Goal: Transaction & Acquisition: Purchase product/service

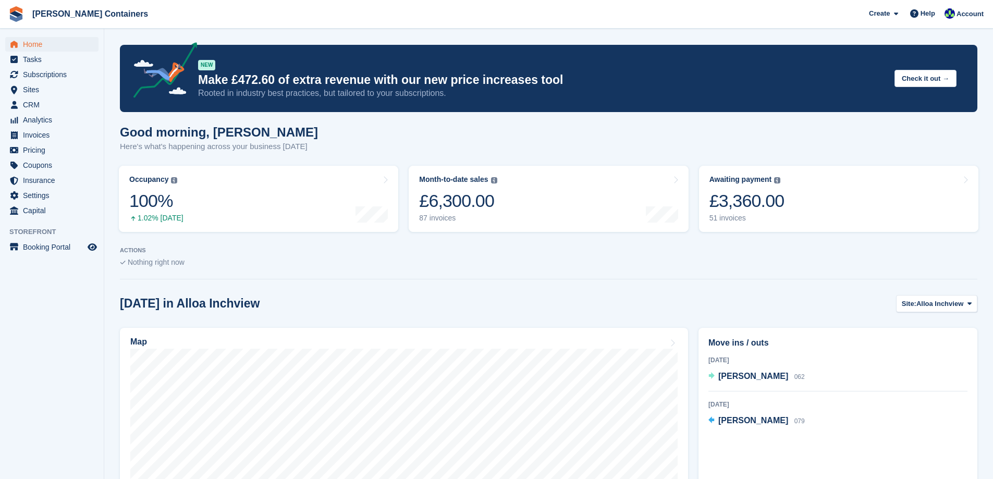
click at [693, 276] on div at bounding box center [548, 277] width 857 height 5
click at [825, 209] on link "Awaiting payment The total outstanding balance on all open invoices. £3,360.00 …" at bounding box center [838, 199] width 279 height 66
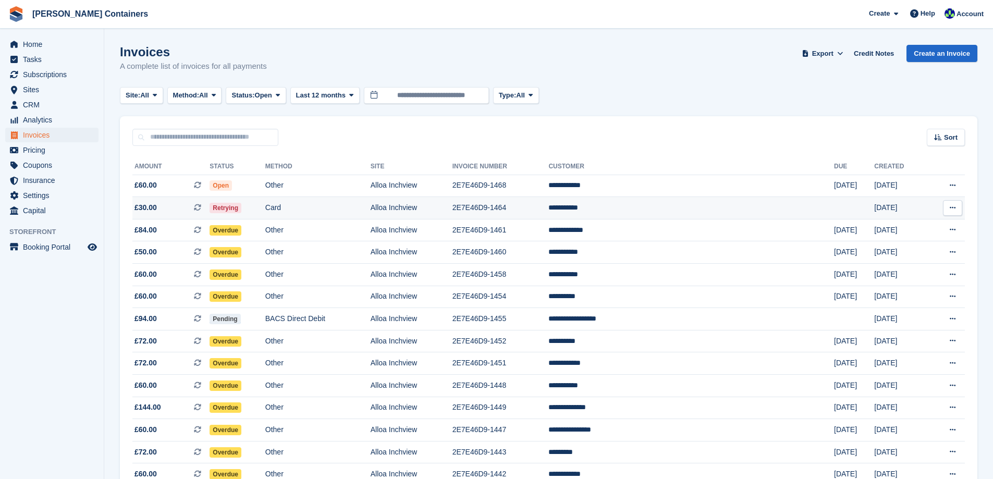
click at [549, 201] on td "2E7E46D9-1464" at bounding box center [500, 208] width 96 height 22
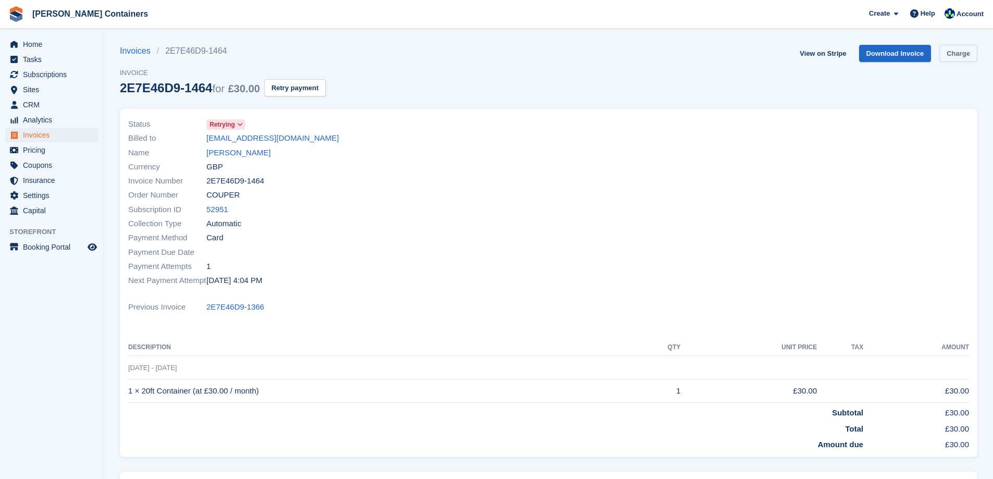
click at [956, 57] on link "Charge" at bounding box center [958, 53] width 38 height 17
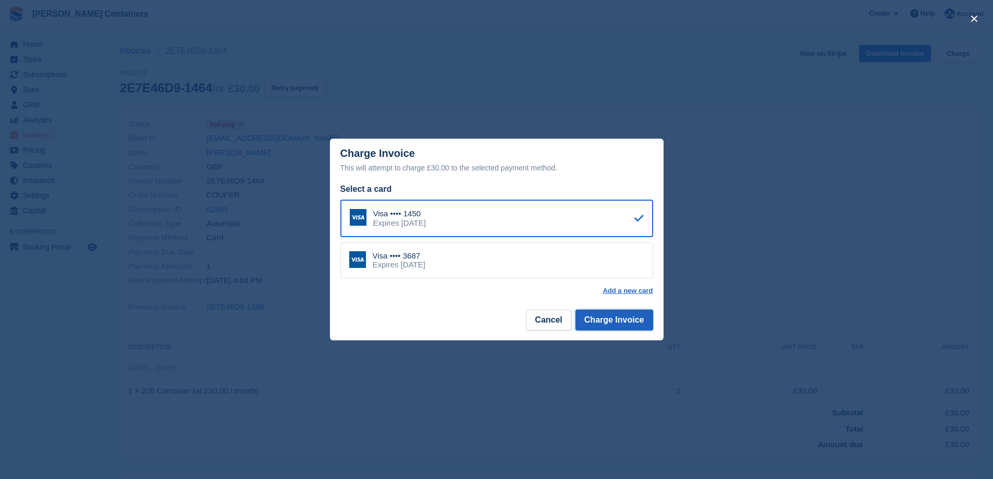
click at [591, 319] on button "Charge Invoice" at bounding box center [614, 320] width 78 height 21
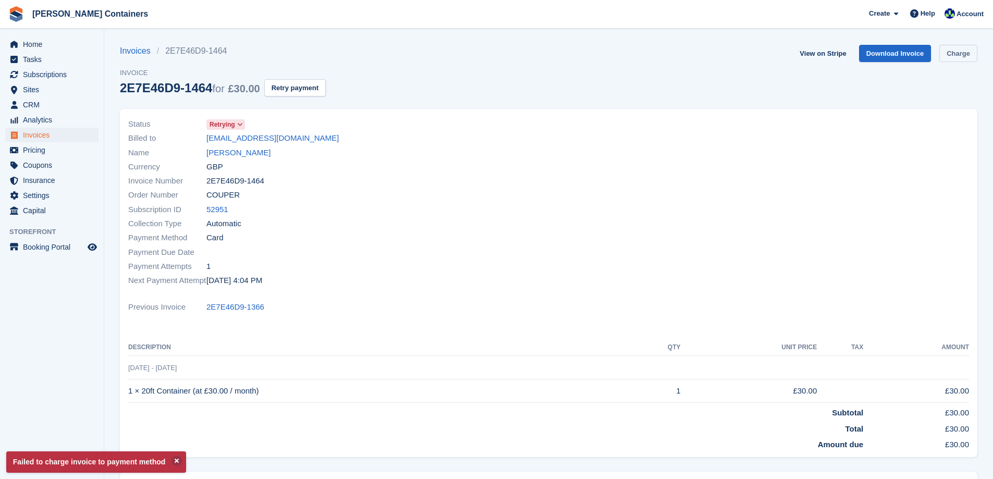
click at [965, 59] on link "Charge" at bounding box center [958, 53] width 38 height 17
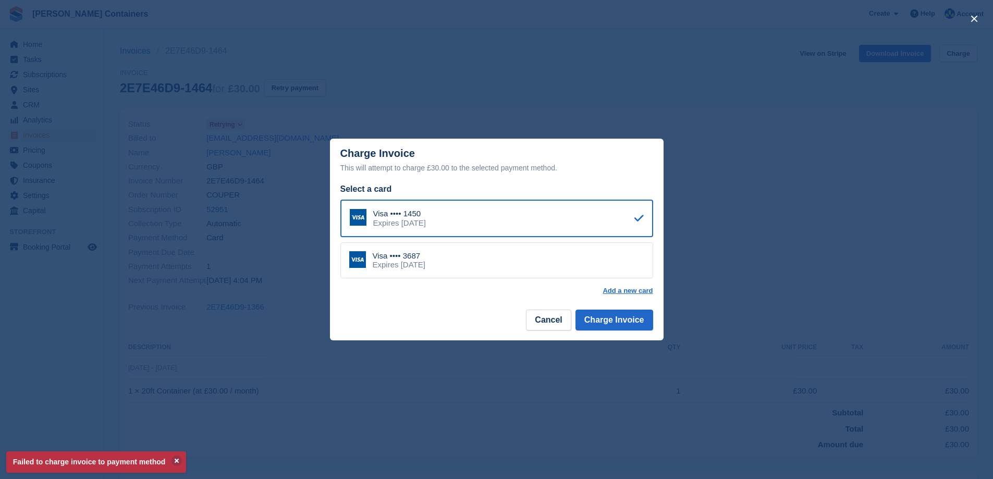
click at [608, 259] on div "Visa •••• 3687 Expires July 2030" at bounding box center [496, 260] width 313 height 36
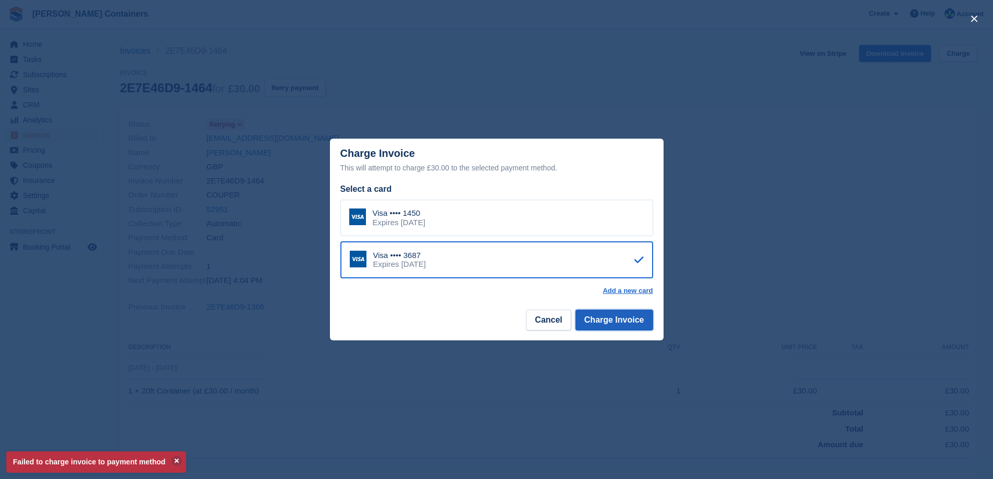
click at [617, 318] on button "Charge Invoice" at bounding box center [614, 320] width 78 height 21
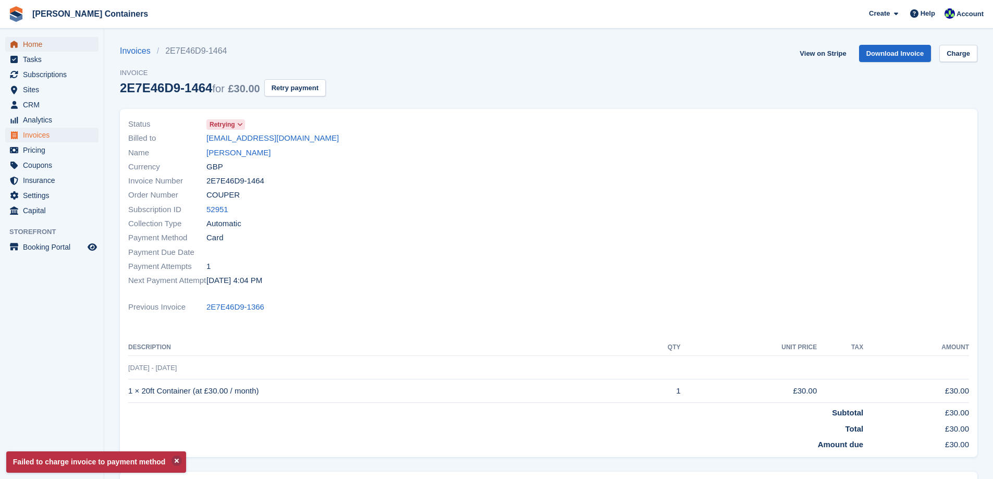
click at [38, 44] on span "Home" at bounding box center [54, 44] width 63 height 15
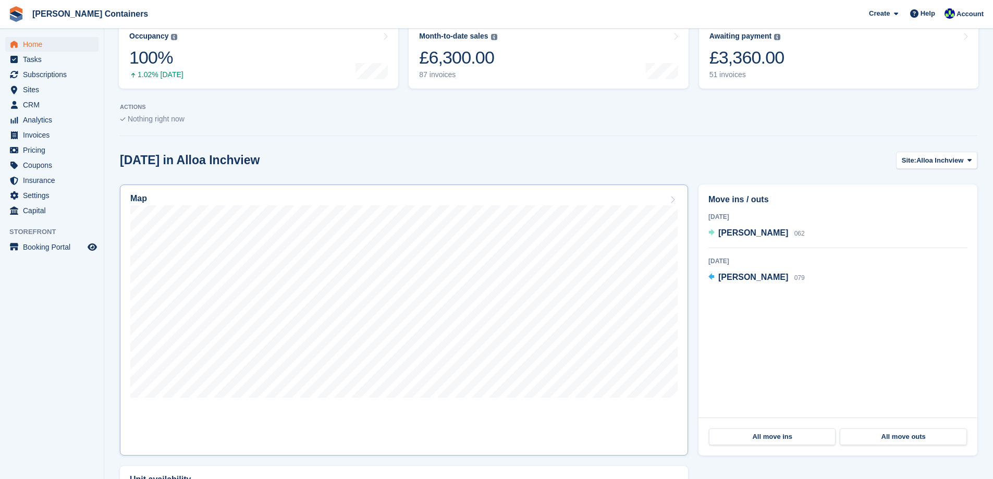
scroll to position [156, 0]
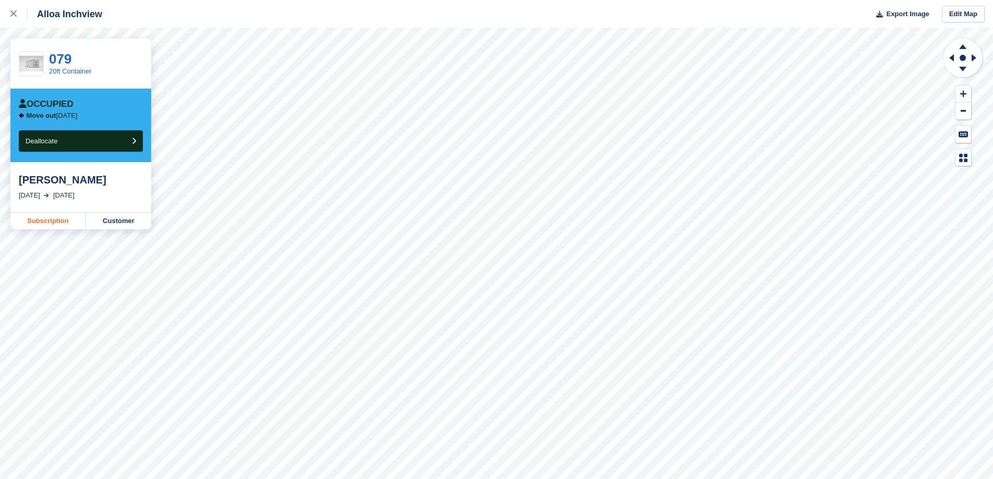
click at [41, 219] on link "Subscription" at bounding box center [48, 221] width 76 height 17
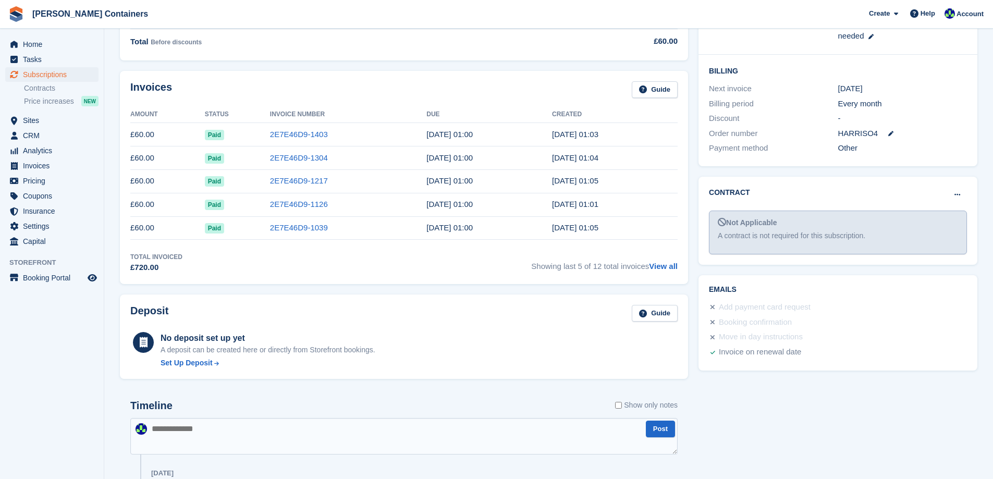
scroll to position [261, 0]
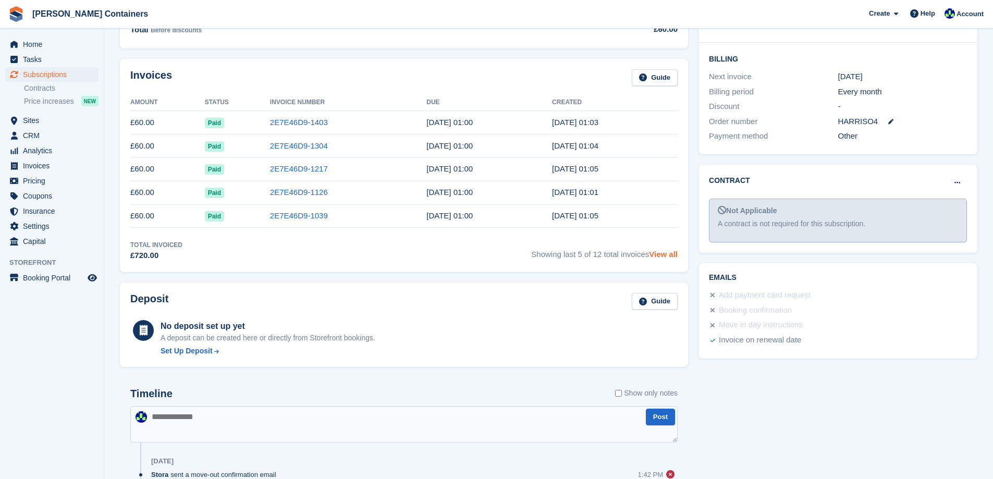
click at [656, 251] on link "View all" at bounding box center [663, 254] width 29 height 9
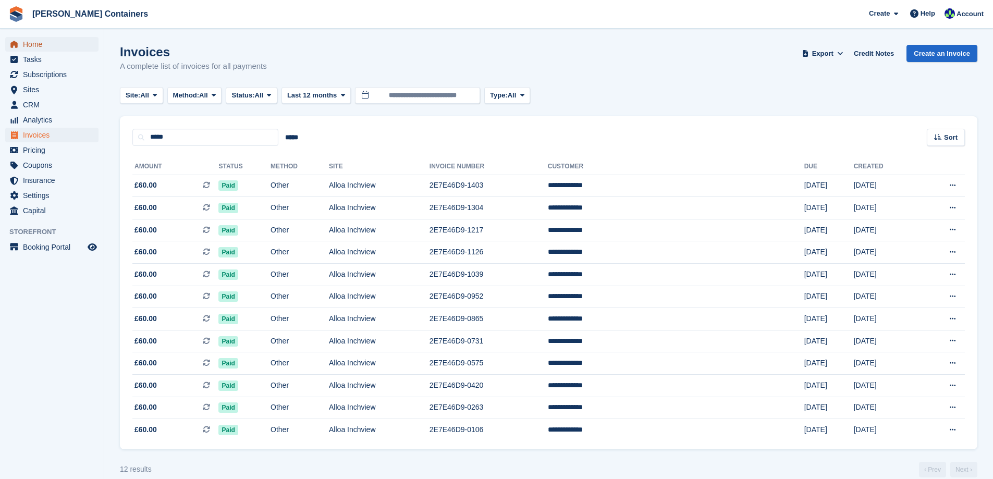
click at [42, 46] on span "Home" at bounding box center [54, 44] width 63 height 15
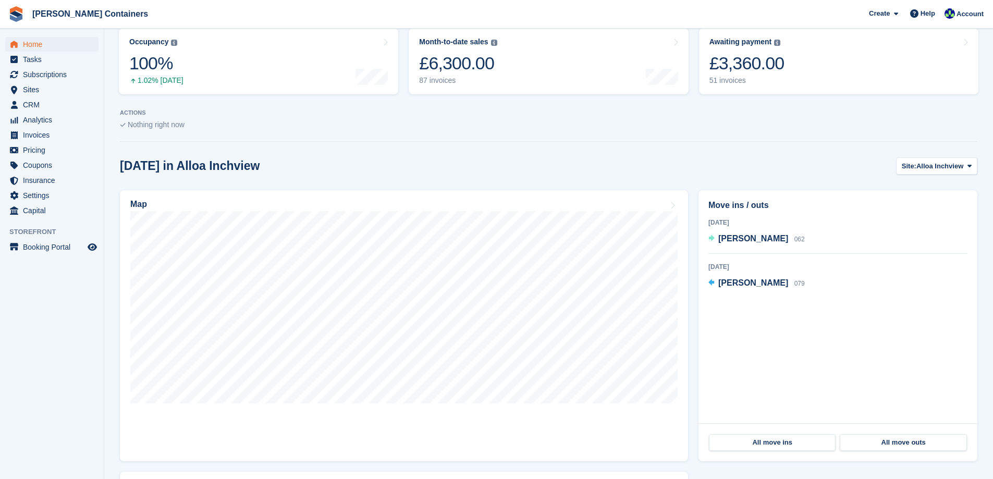
scroll to position [208, 0]
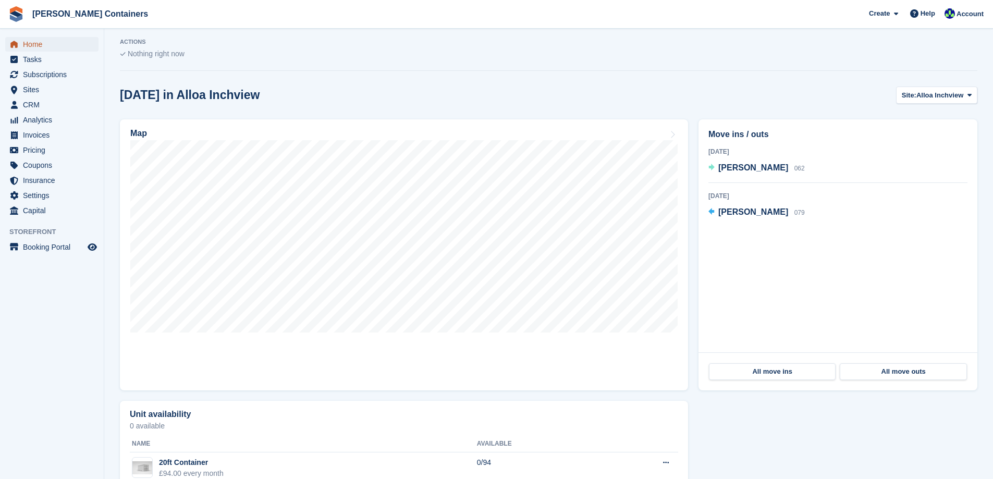
click at [17, 42] on icon "menu" at bounding box center [13, 44] width 7 height 7
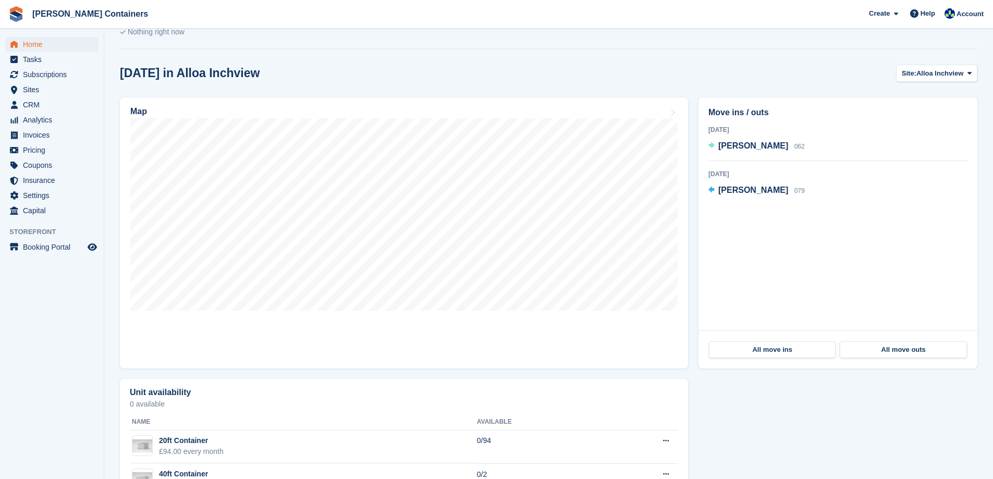
scroll to position [261, 0]
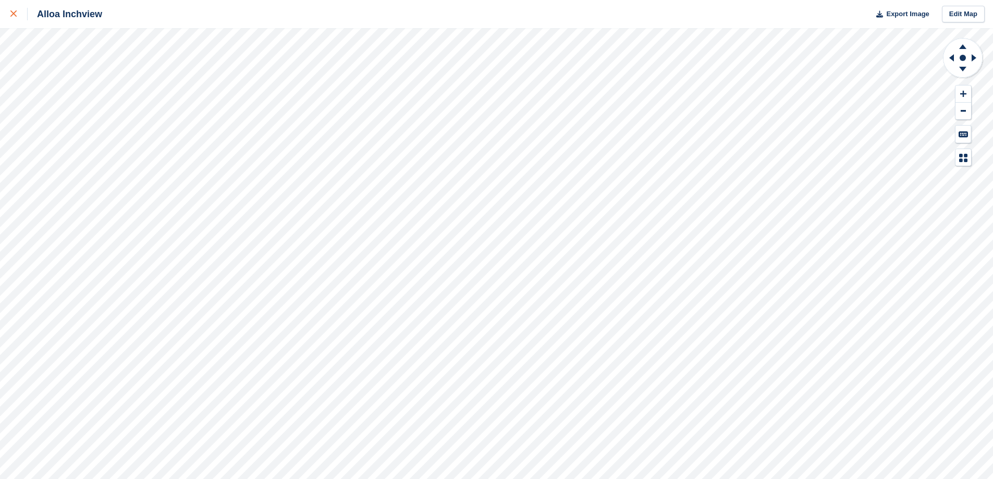
click at [15, 15] on icon at bounding box center [13, 13] width 6 height 6
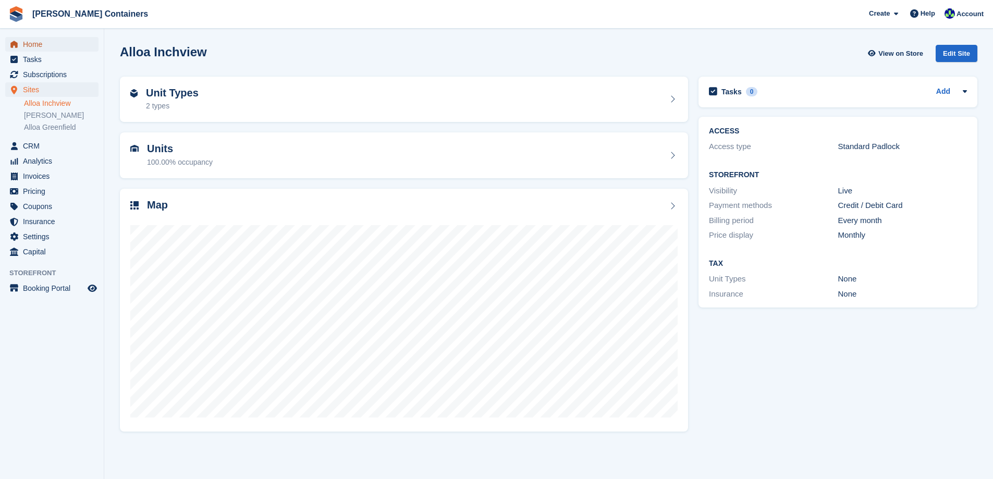
click at [42, 49] on span "Home" at bounding box center [54, 44] width 63 height 15
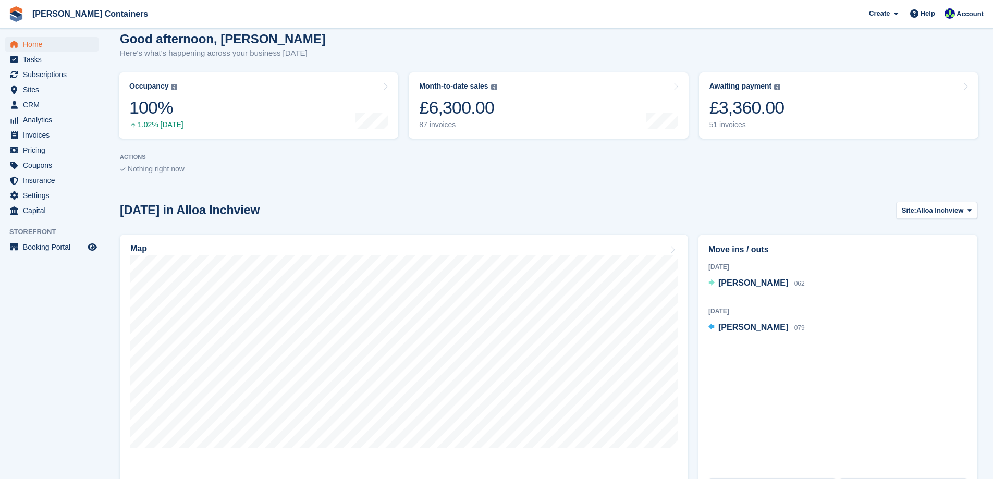
scroll to position [104, 0]
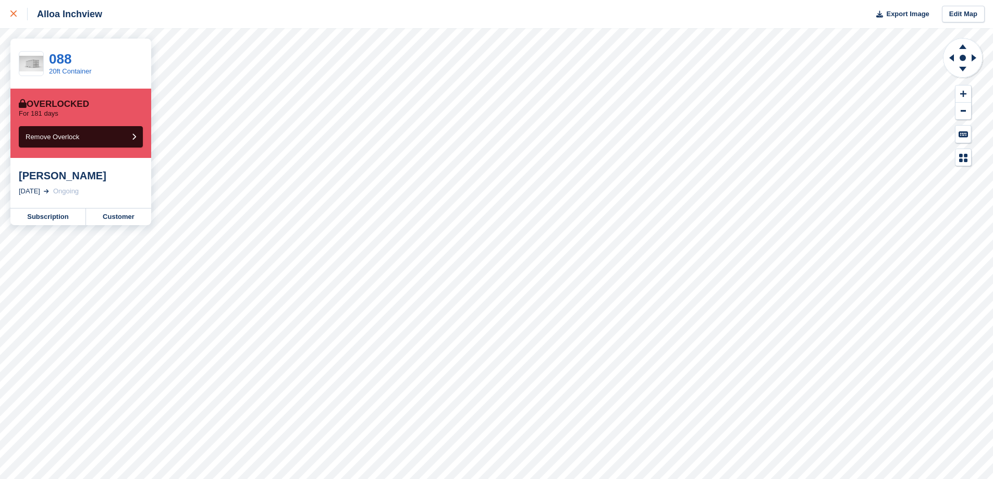
click at [16, 12] on icon at bounding box center [13, 13] width 6 height 6
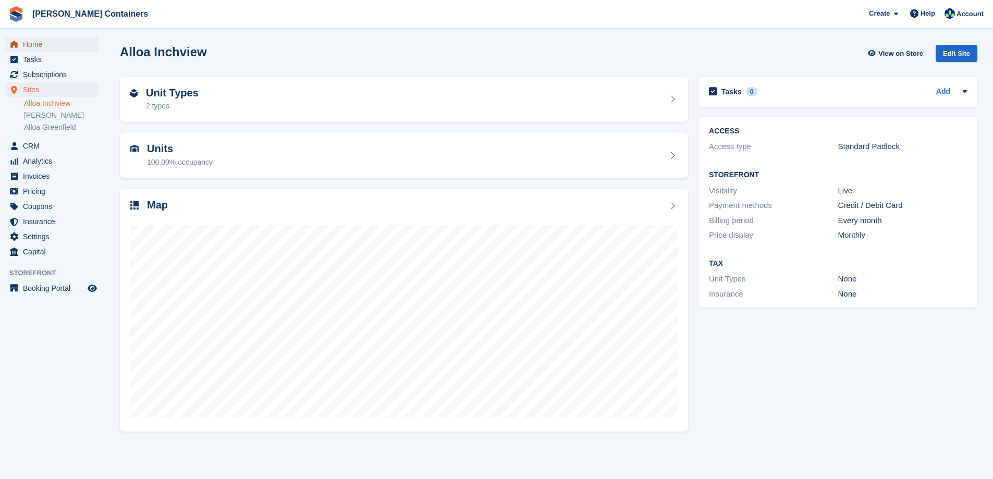
click at [25, 41] on span "Home" at bounding box center [54, 44] width 63 height 15
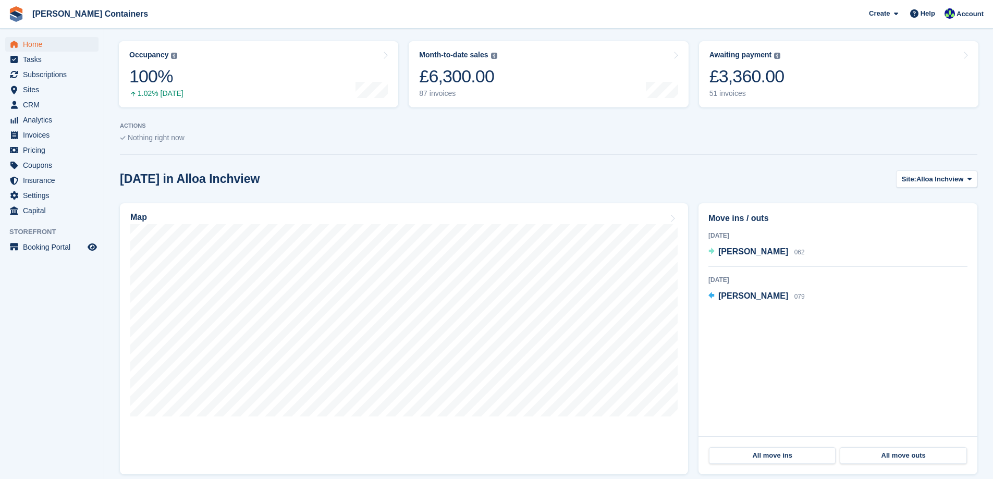
scroll to position [156, 0]
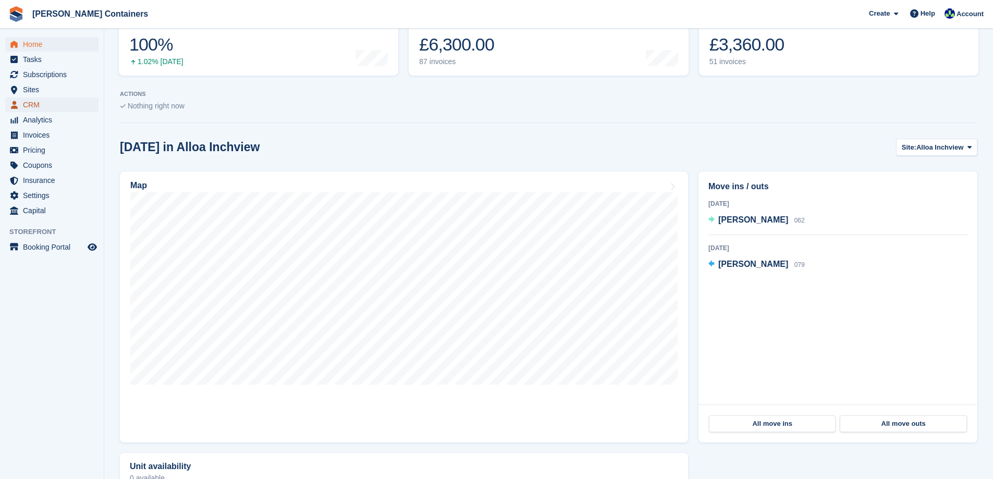
click at [26, 103] on span "CRM" at bounding box center [54, 104] width 63 height 15
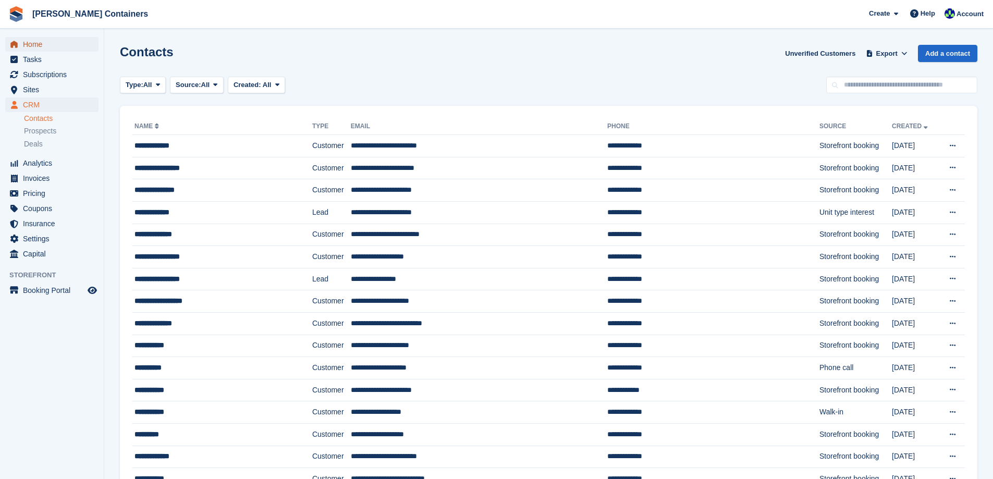
click at [40, 46] on span "Home" at bounding box center [54, 44] width 63 height 15
